Goal: Information Seeking & Learning: Understand process/instructions

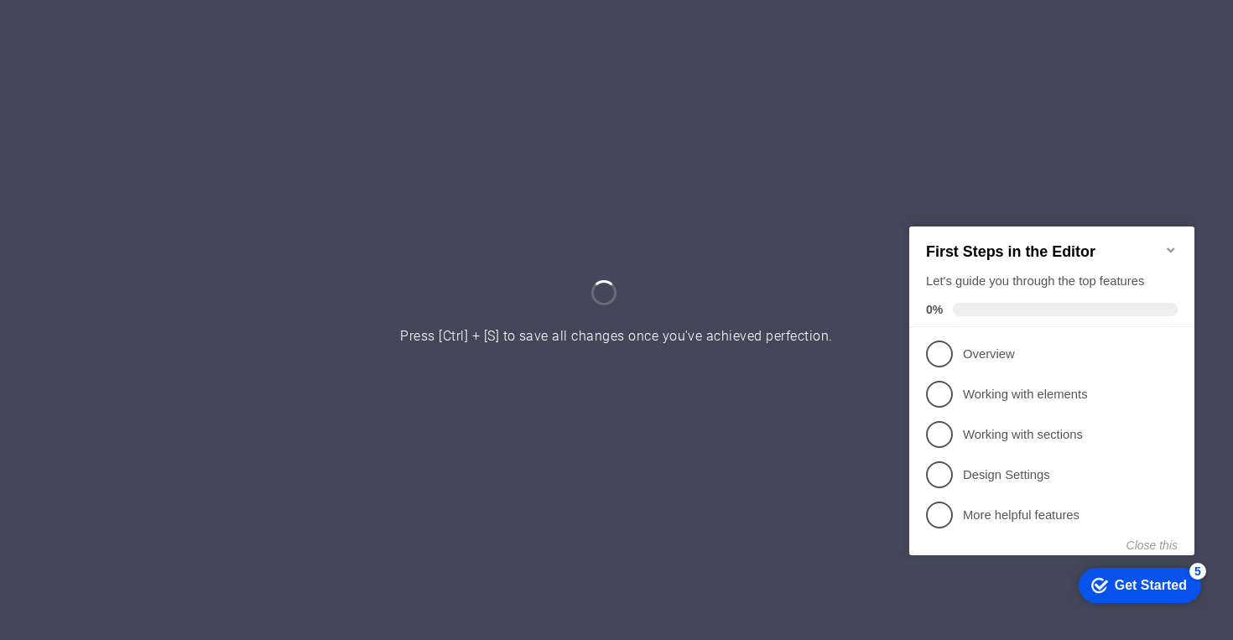
click at [1173, 247] on icon "Minimize checklist" at bounding box center [1171, 249] width 8 height 5
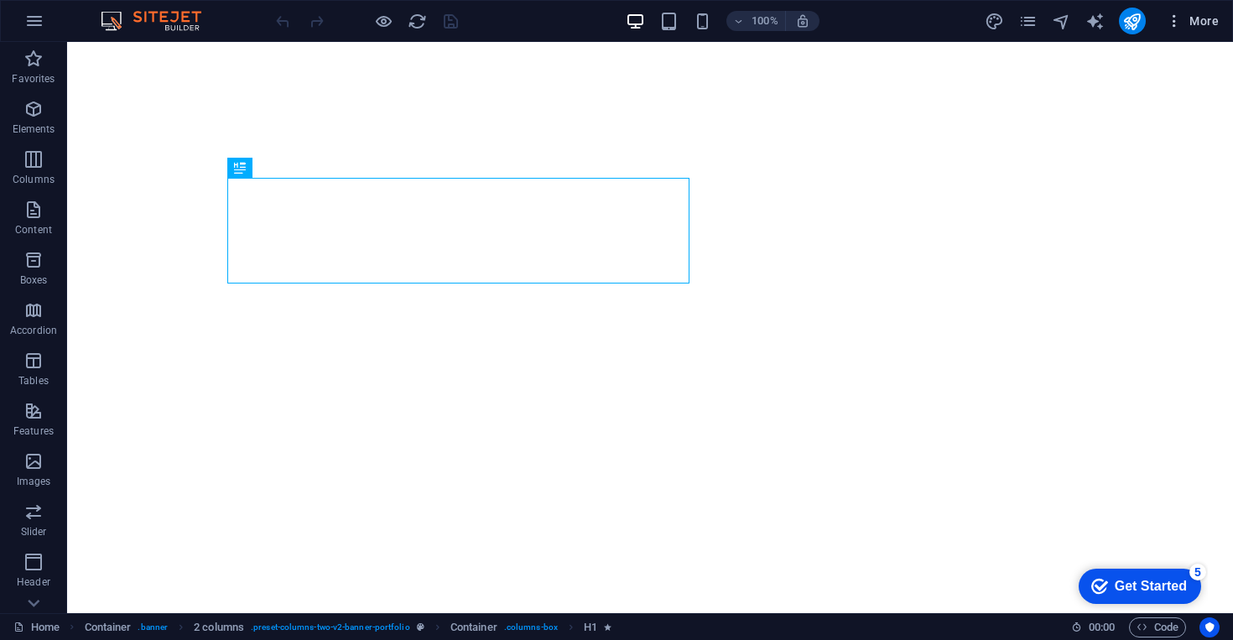
click at [1199, 17] on span "More" at bounding box center [1192, 21] width 53 height 17
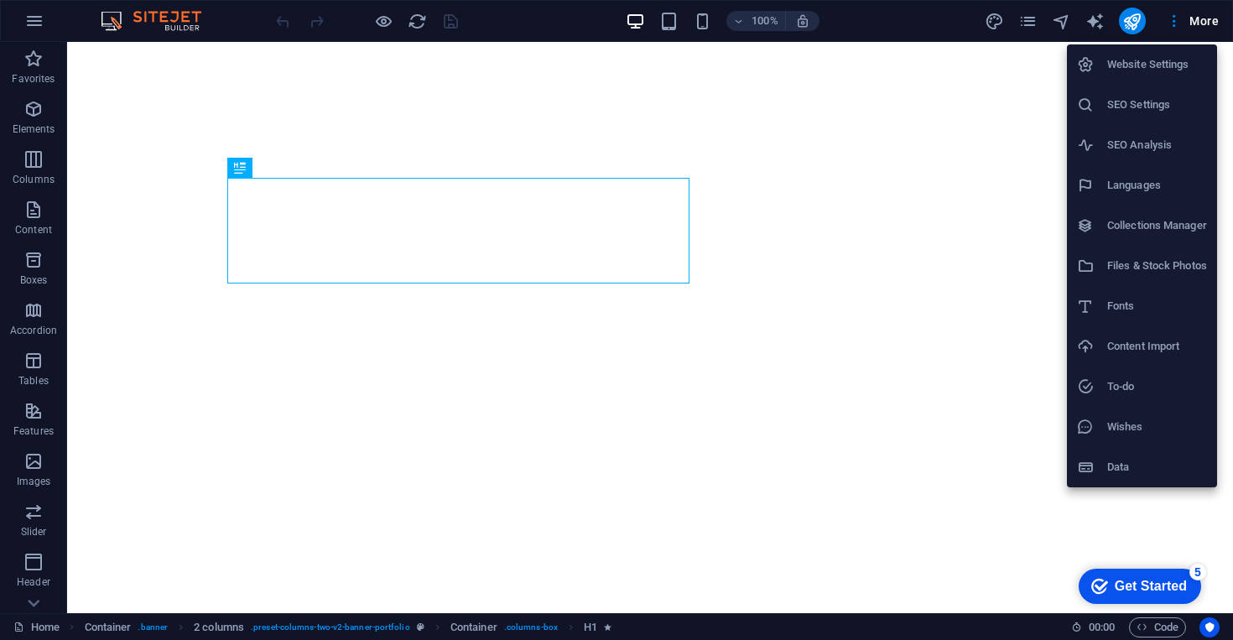
click at [963, 81] on div at bounding box center [616, 320] width 1233 height 640
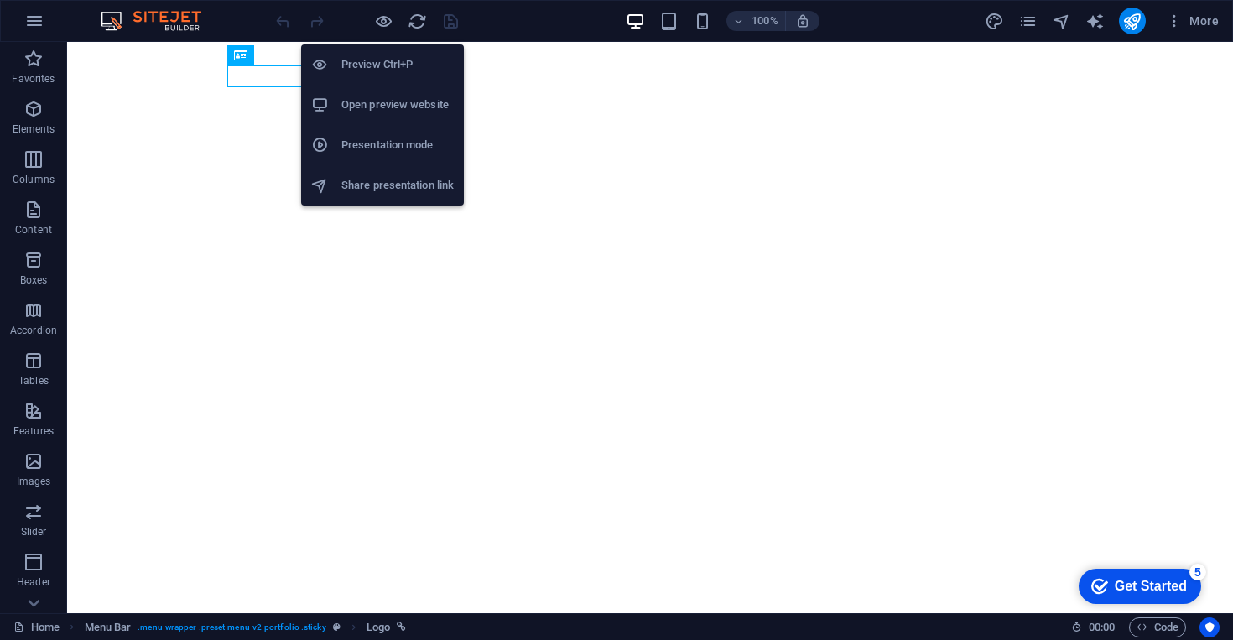
click at [381, 72] on h6 "Preview Ctrl+P" at bounding box center [398, 65] width 112 height 20
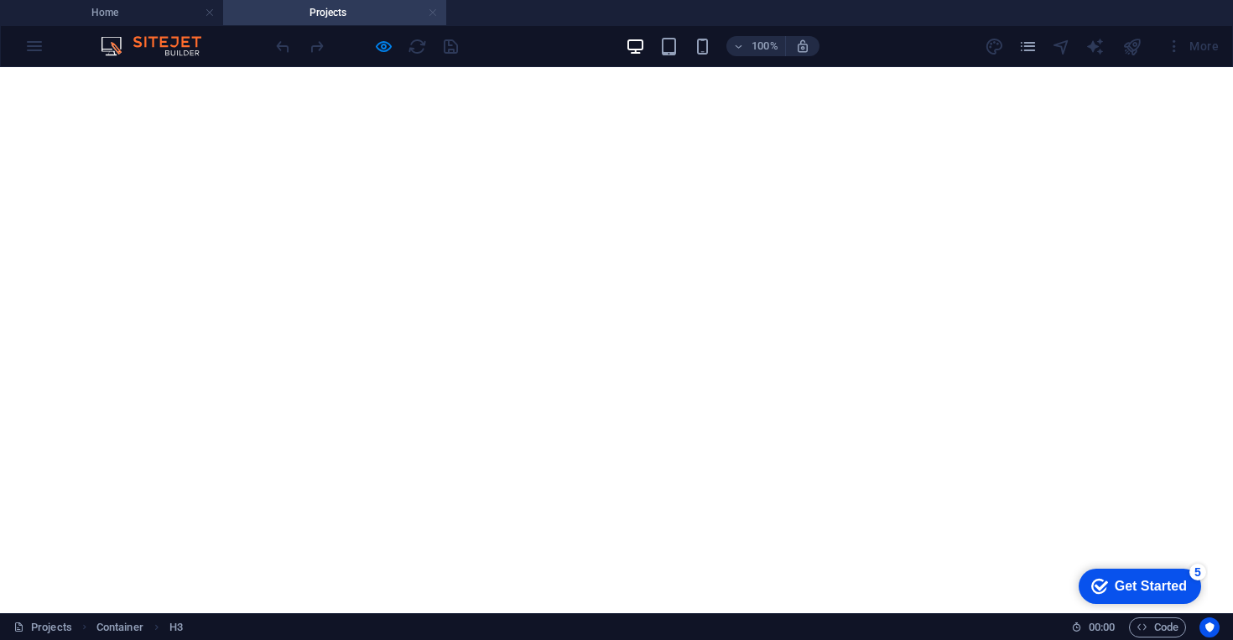
click at [432, 14] on link at bounding box center [433, 13] width 10 height 16
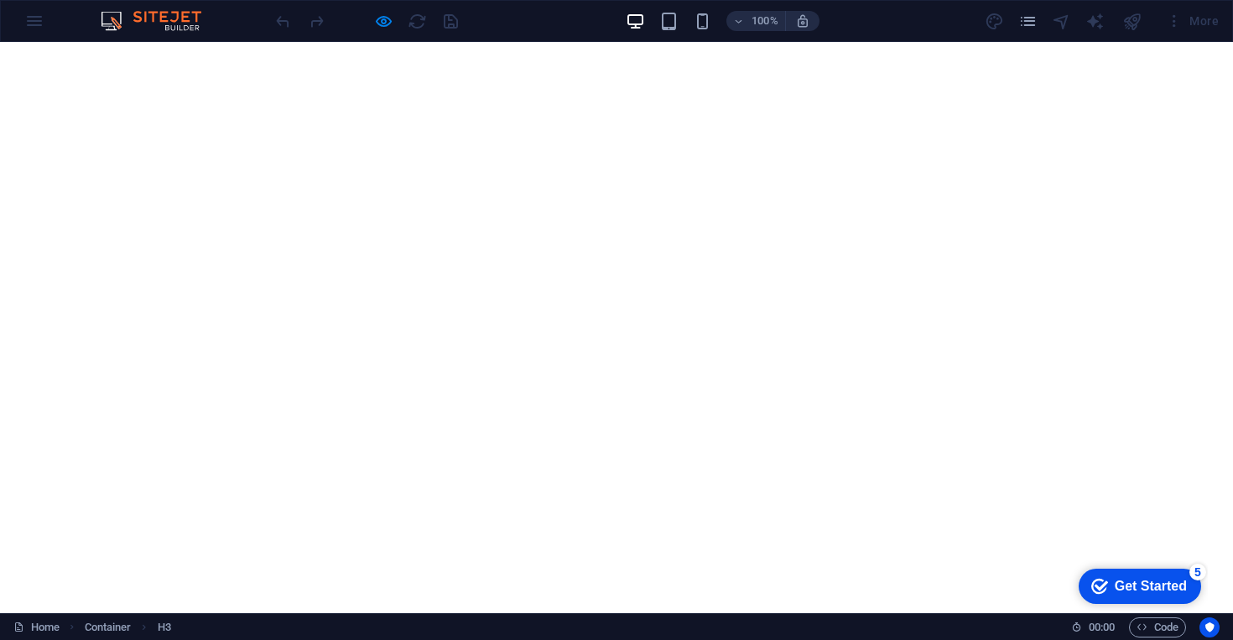
click at [34, 17] on div "100% More" at bounding box center [617, 21] width 1232 height 40
click at [185, 26] on img at bounding box center [159, 21] width 126 height 20
click at [1198, 22] on div "More" at bounding box center [1193, 21] width 66 height 27
click at [112, 22] on img at bounding box center [159, 21] width 126 height 20
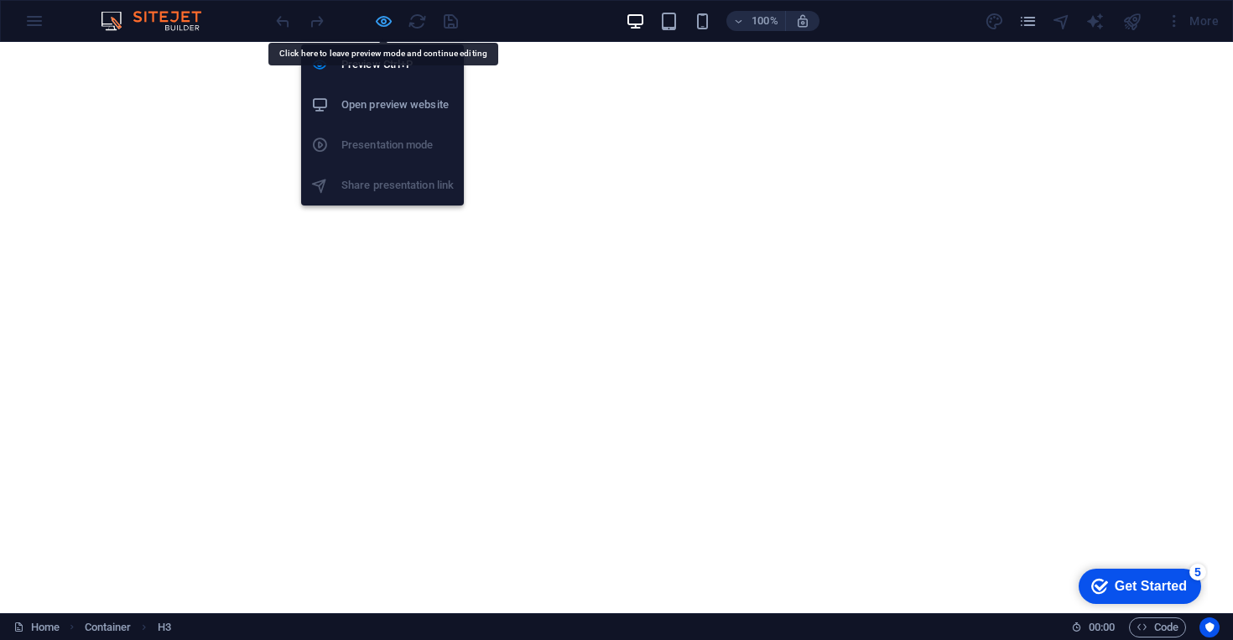
click at [383, 24] on icon "button" at bounding box center [383, 21] width 19 height 19
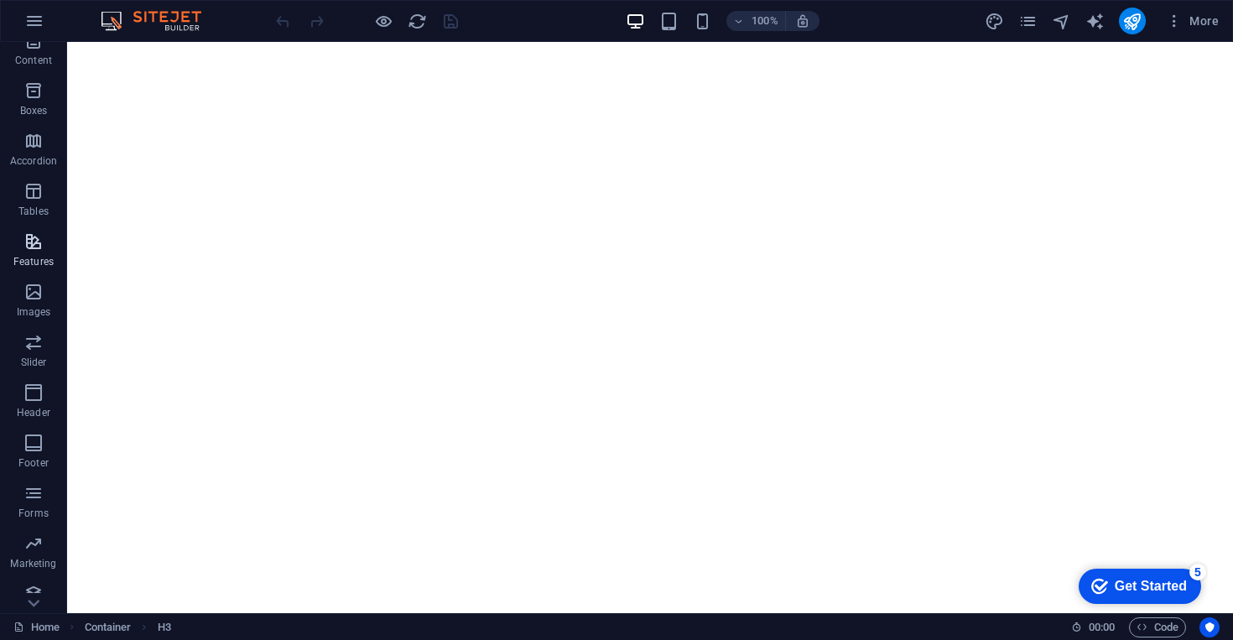
scroll to position [184, 0]
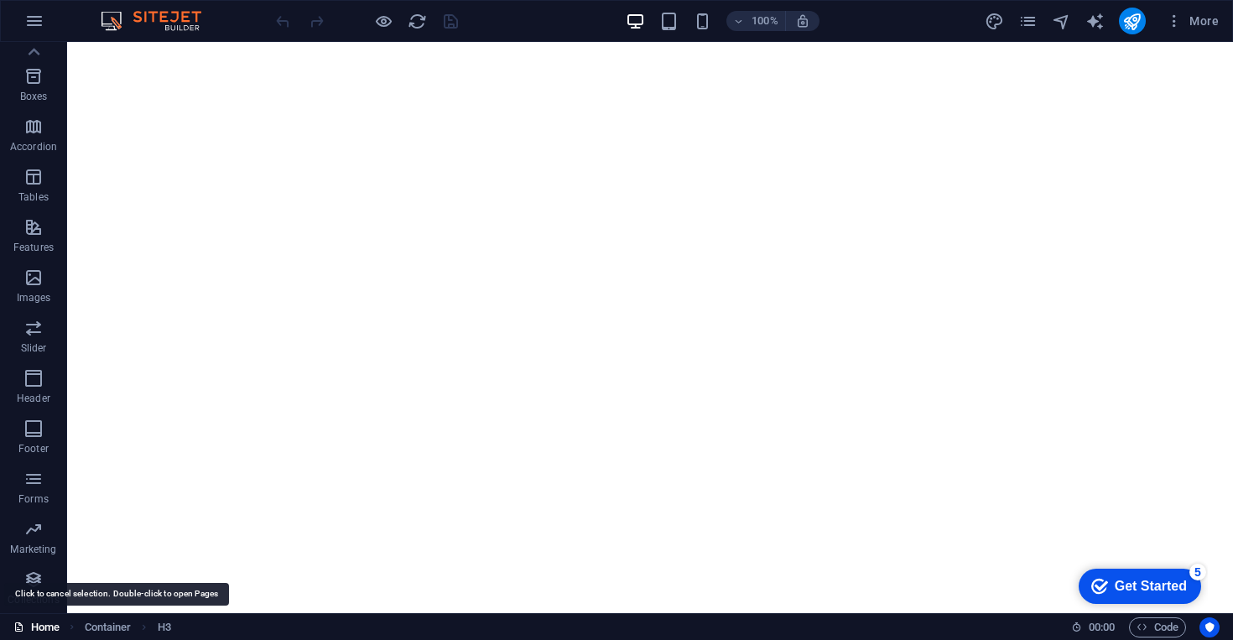
click at [44, 635] on link "Home" at bounding box center [36, 628] width 46 height 20
click at [43, 626] on link "Home" at bounding box center [36, 628] width 46 height 20
click at [1160, 634] on span "Code" at bounding box center [1158, 628] width 42 height 20
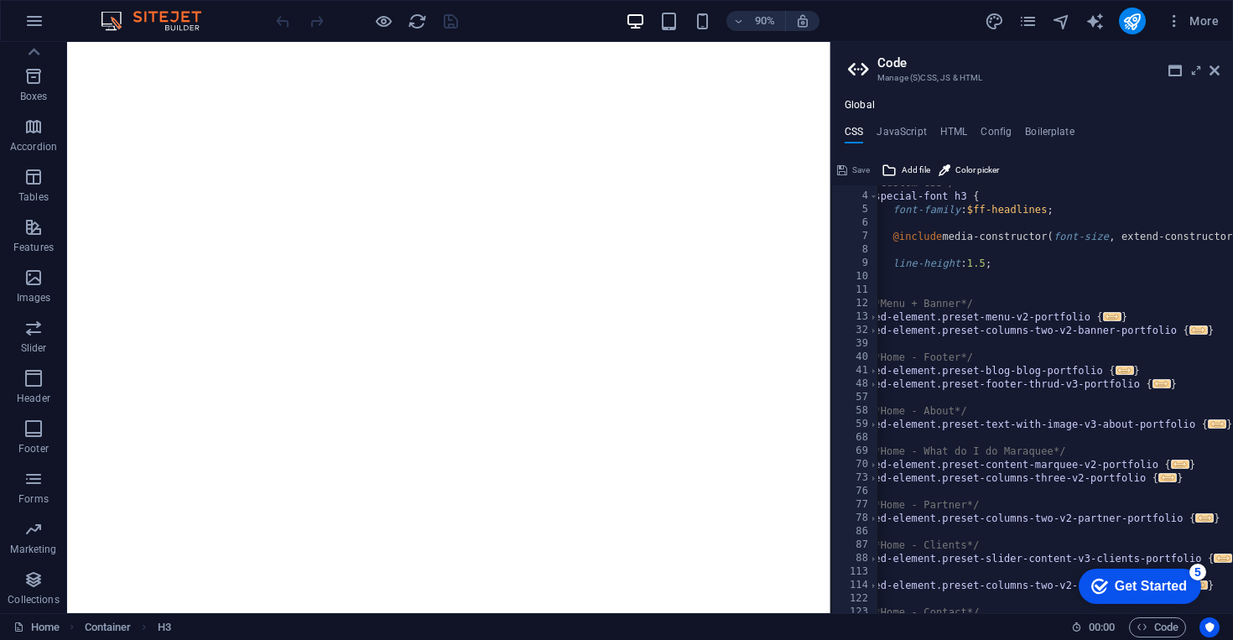
scroll to position [0, 15]
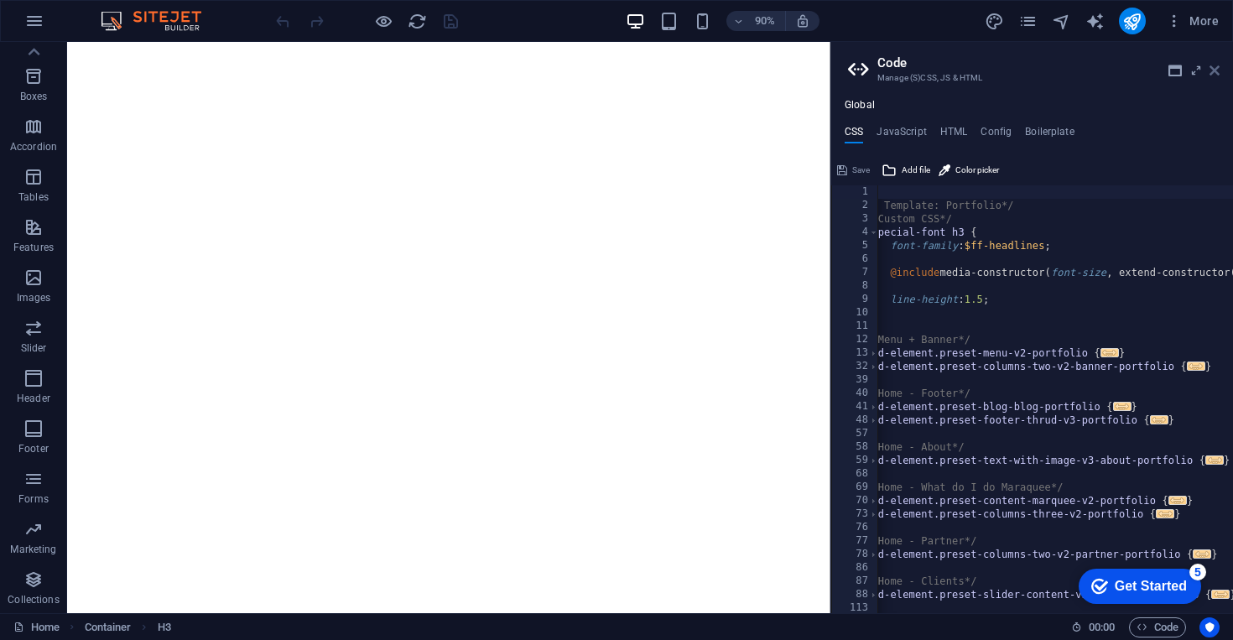
click at [1216, 65] on icon at bounding box center [1215, 70] width 10 height 13
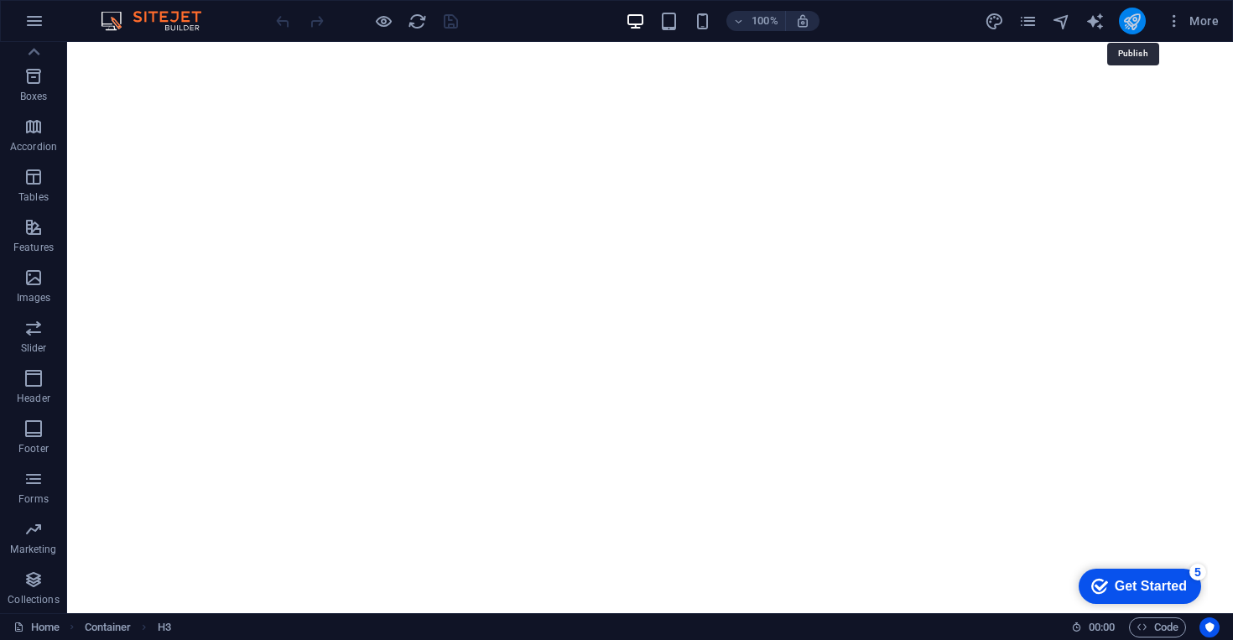
click at [1128, 17] on icon "publish" at bounding box center [1132, 21] width 19 height 19
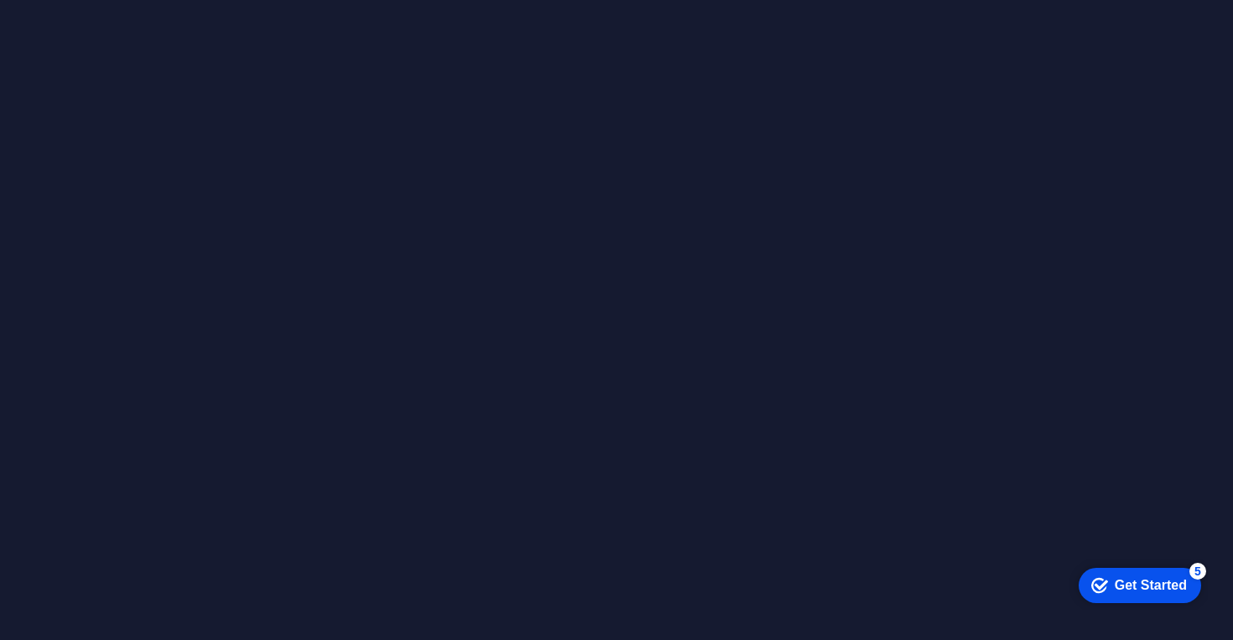
click at [1133, 585] on div "Get Started" at bounding box center [1151, 584] width 72 height 15
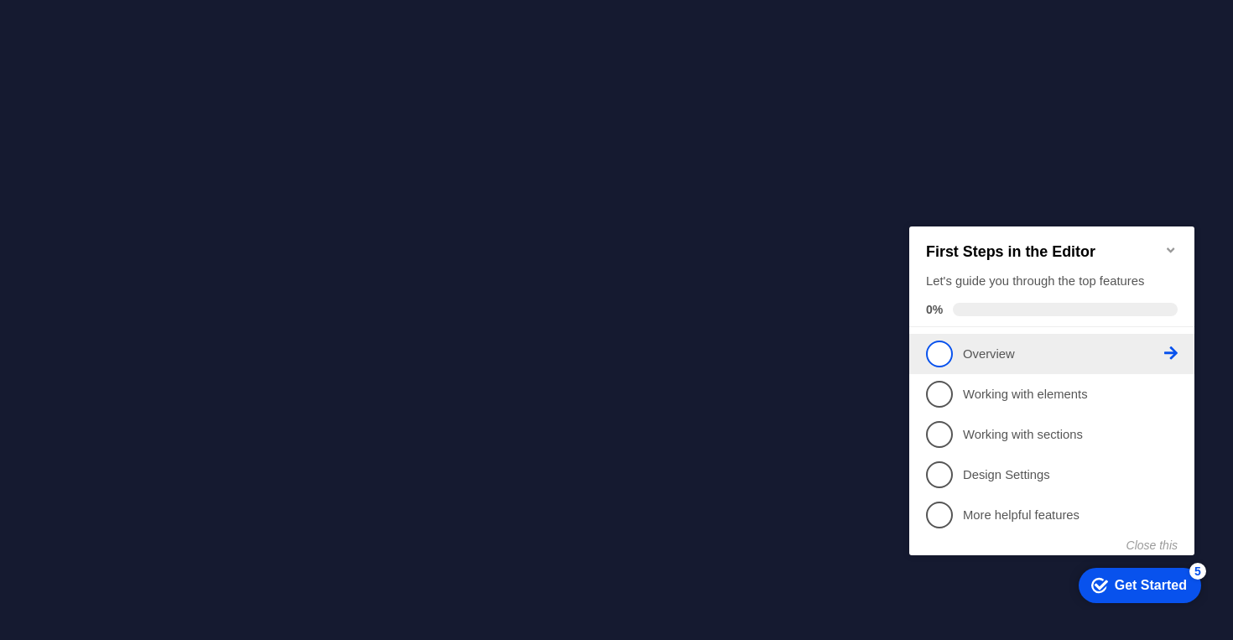
click at [999, 358] on p "Overview - incomplete" at bounding box center [1063, 354] width 201 height 18
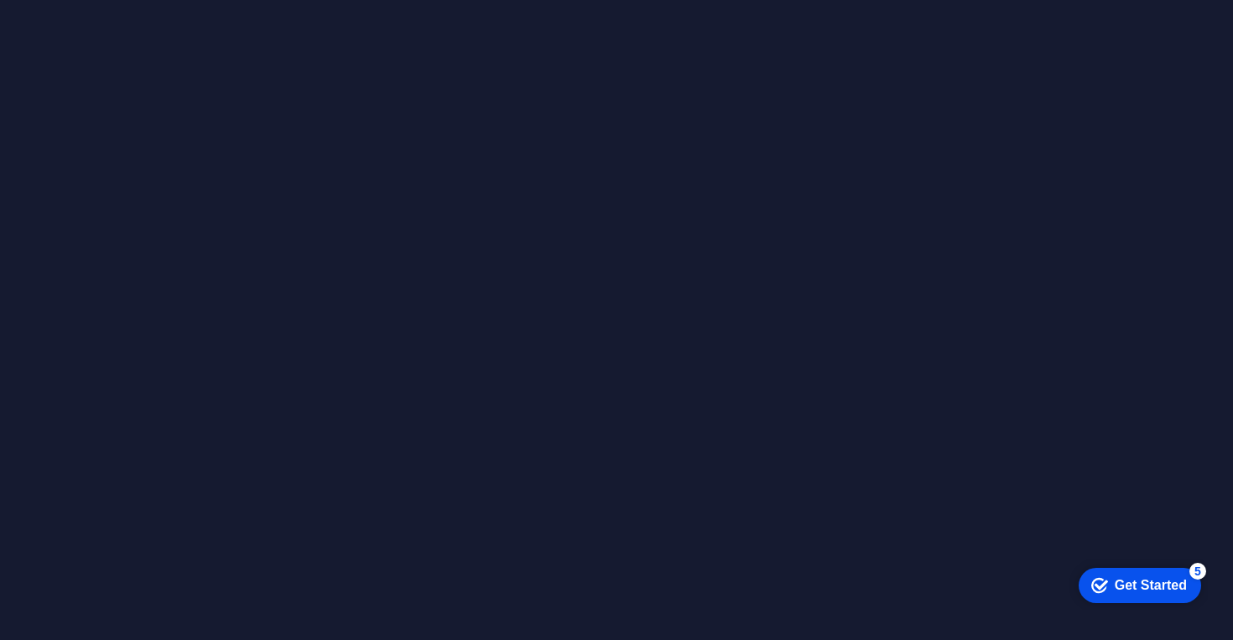
click at [1123, 577] on div "Get Started" at bounding box center [1151, 584] width 72 height 15
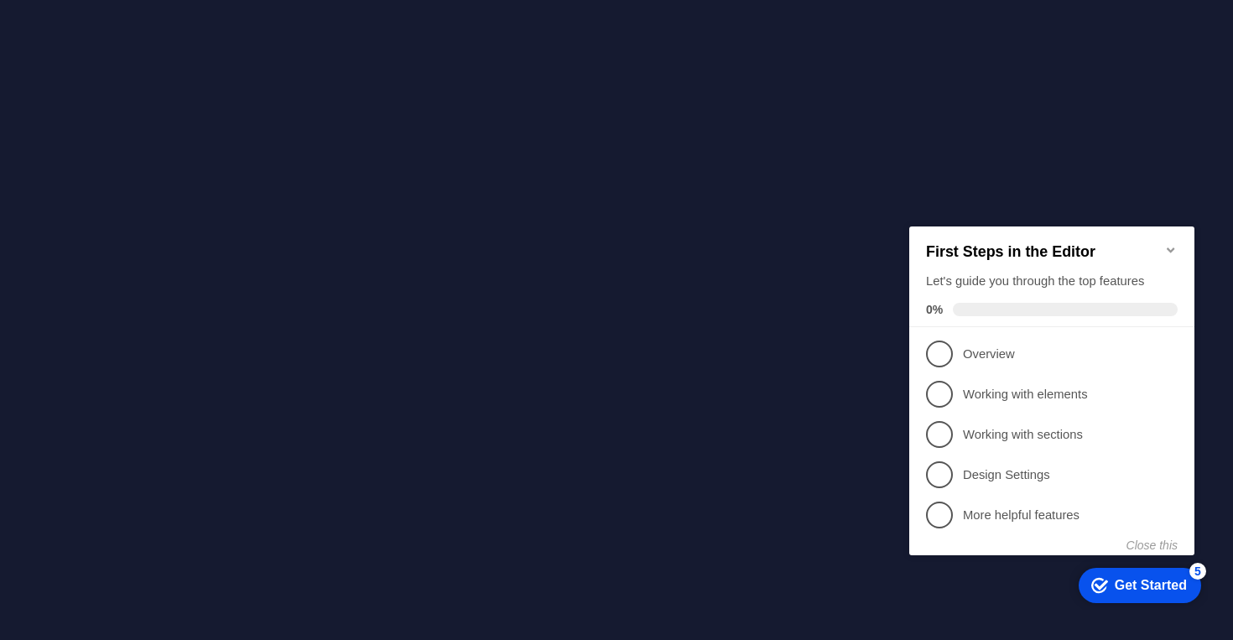
click at [1174, 247] on icon "Minimize checklist" at bounding box center [1171, 249] width 8 height 5
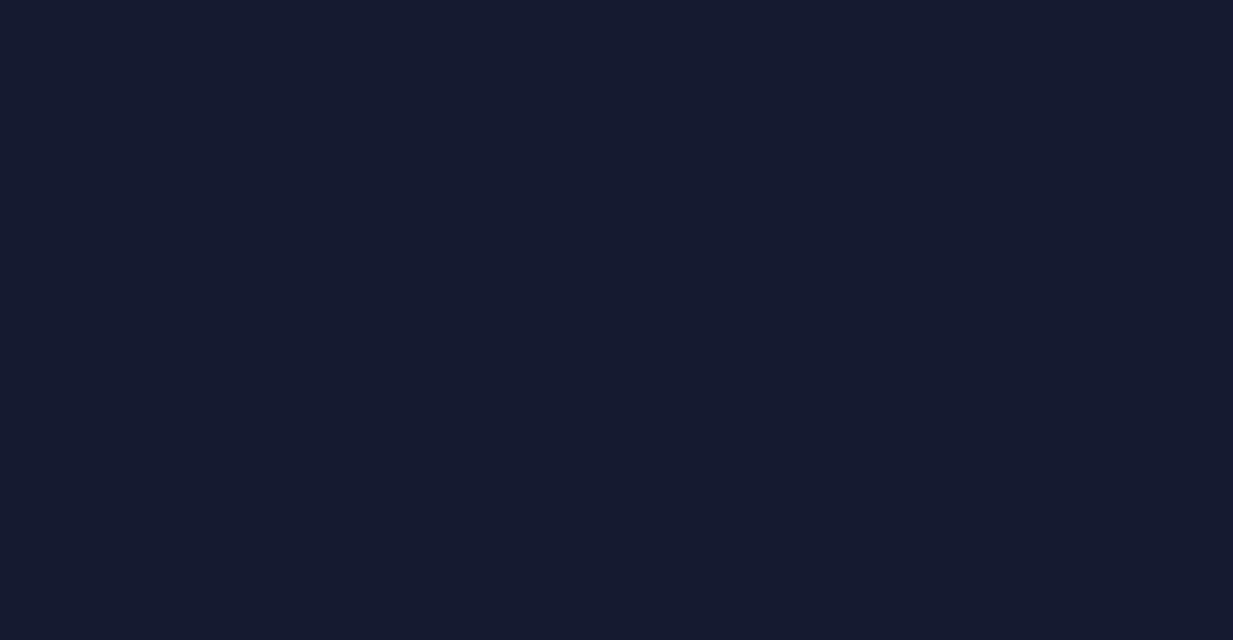
click at [242, 131] on div at bounding box center [616, 320] width 1233 height 640
click at [1121, 571] on div "checkmark Get Started 5" at bounding box center [1140, 584] width 123 height 35
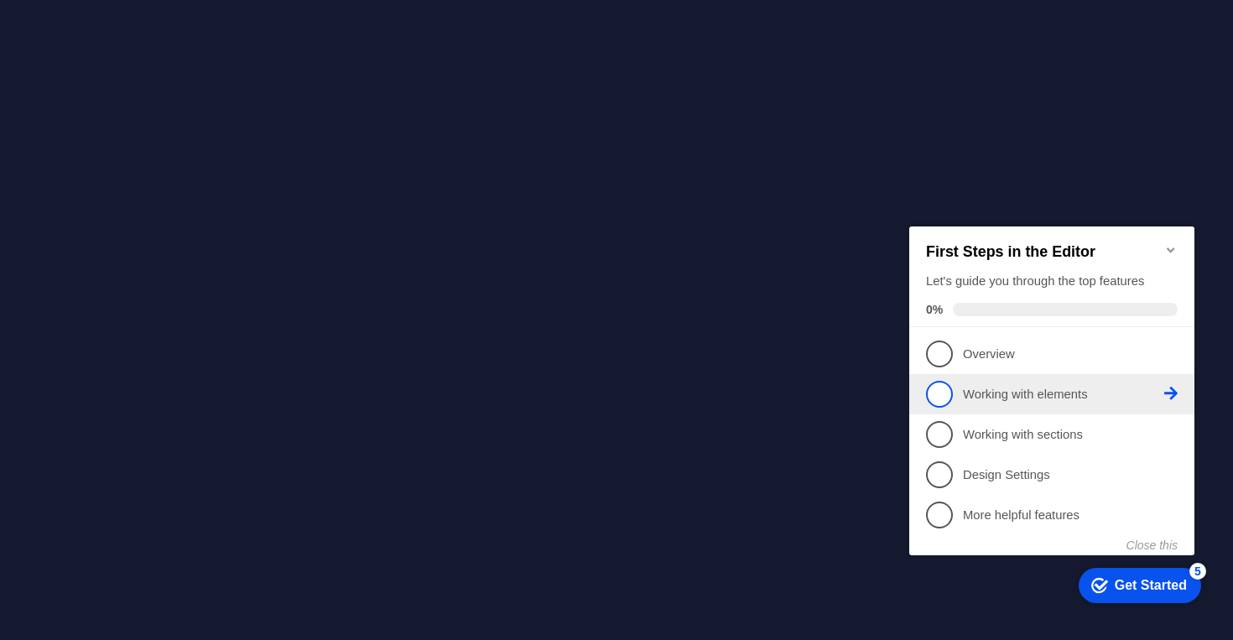
click at [1014, 396] on p "Working with elements - incomplete" at bounding box center [1063, 394] width 201 height 18
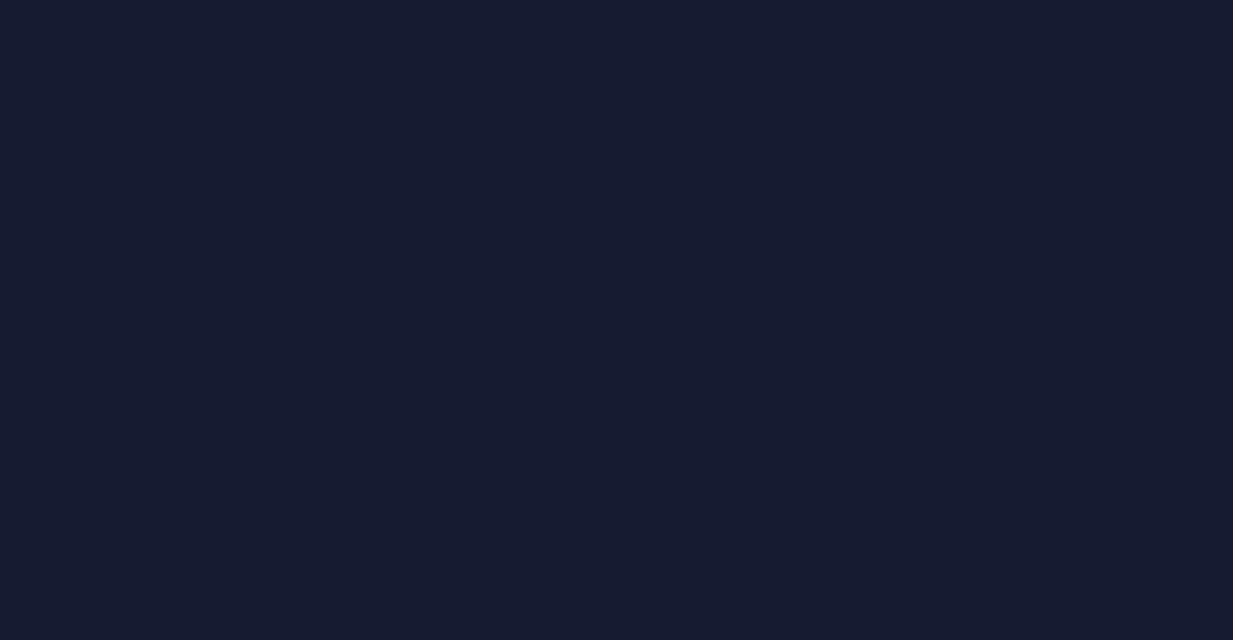
click at [1109, 578] on div at bounding box center [616, 320] width 1233 height 640
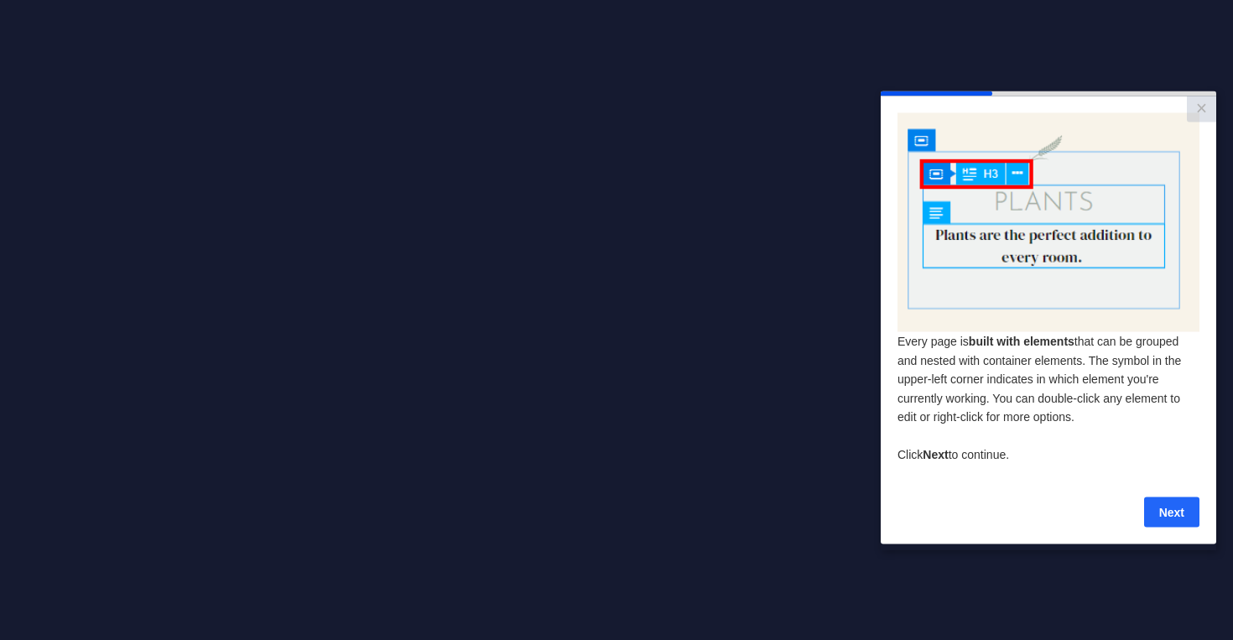
click at [1161, 519] on link "Next" at bounding box center [1172, 512] width 55 height 30
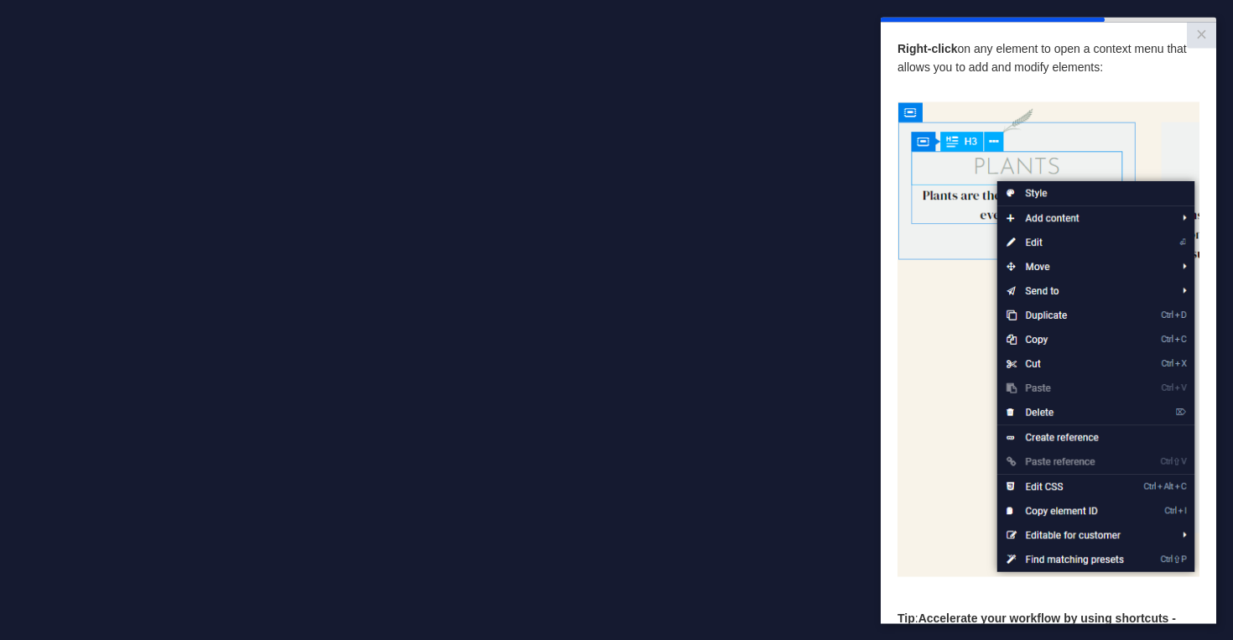
click at [936, 325] on img at bounding box center [1049, 340] width 302 height 476
click at [1200, 44] on link "×" at bounding box center [1201, 35] width 29 height 26
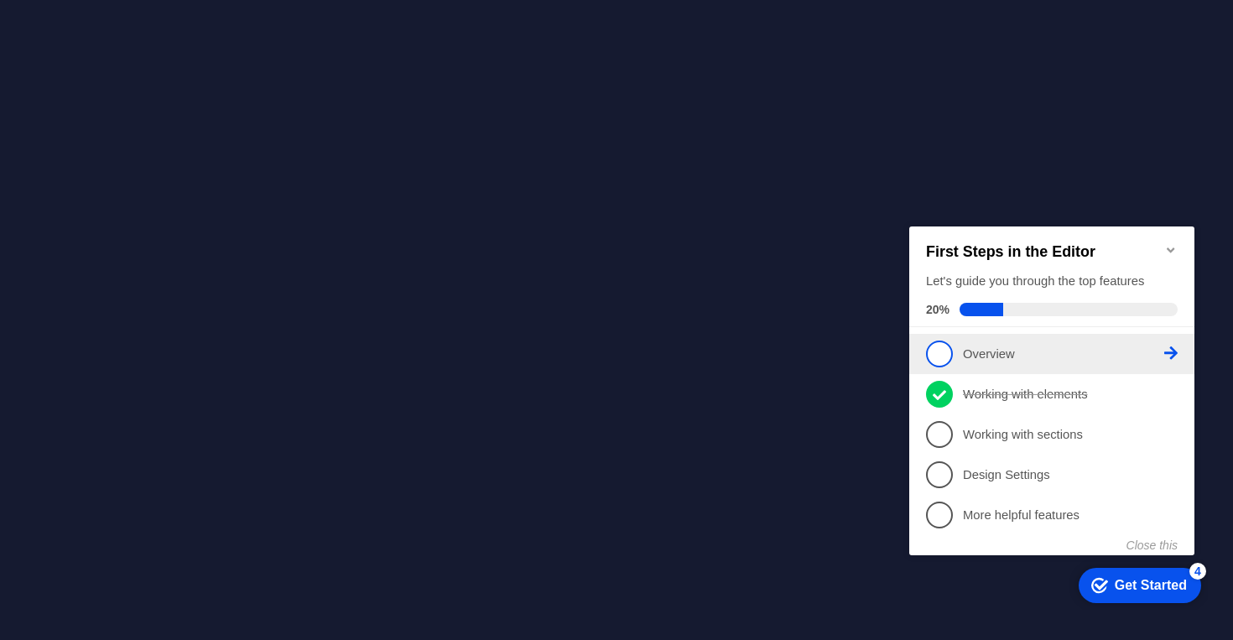
click at [951, 356] on span "1" at bounding box center [939, 353] width 27 height 27
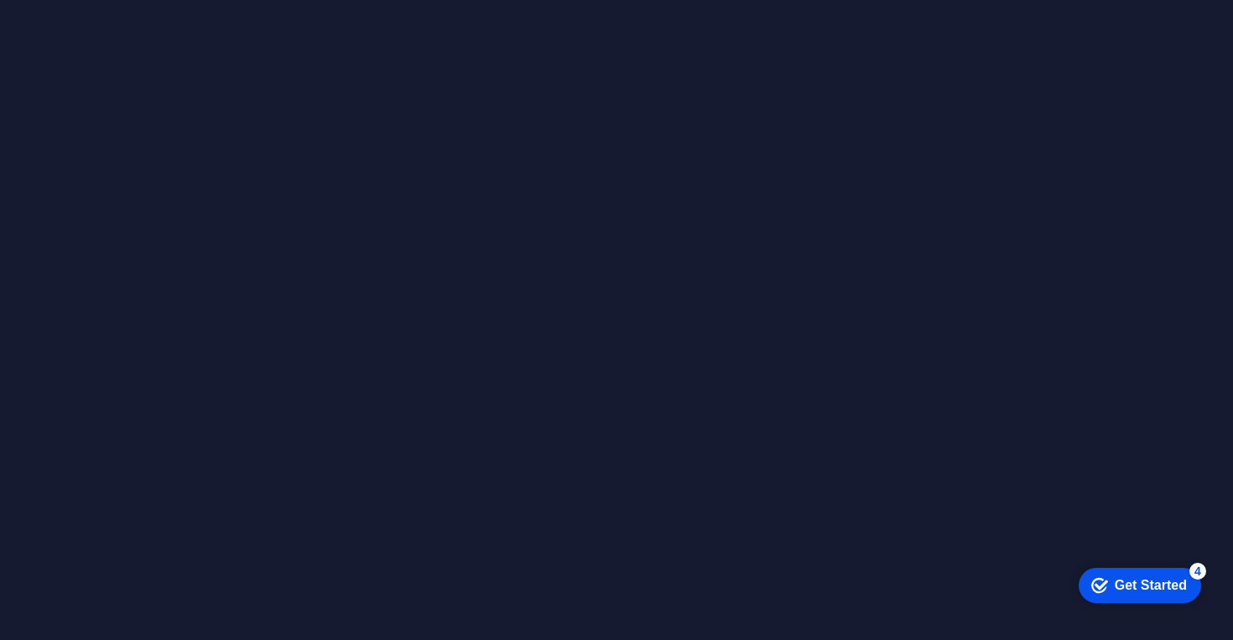
click at [1114, 569] on div "checkmark Get Started 4" at bounding box center [1140, 584] width 123 height 35
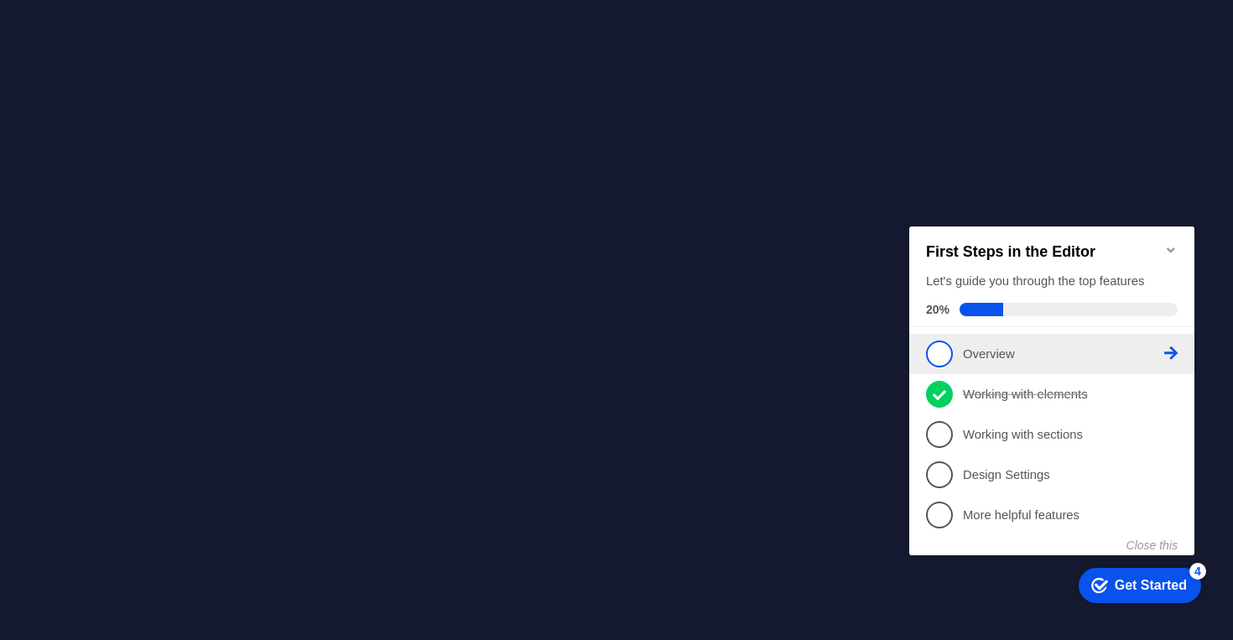
click at [1167, 346] on icon at bounding box center [1171, 352] width 13 height 13
